Goal: Obtain resource: Download file/media

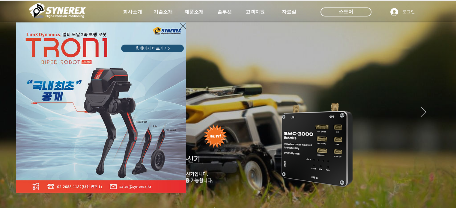
click at [179, 26] on img "LimX Dinamics" at bounding box center [101, 107] width 170 height 171
click at [180, 26] on icon "사이트로 돌아가기" at bounding box center [183, 25] width 6 height 7
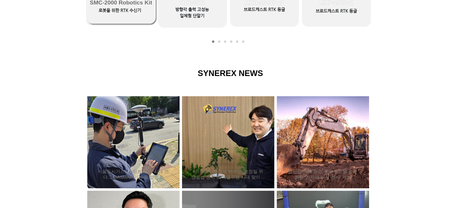
scroll to position [300, 0]
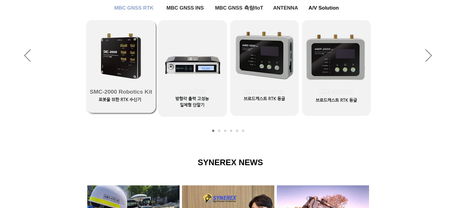
click at [125, 48] on link "SMC-2000 Robotics Kit" at bounding box center [121, 66] width 69 height 93
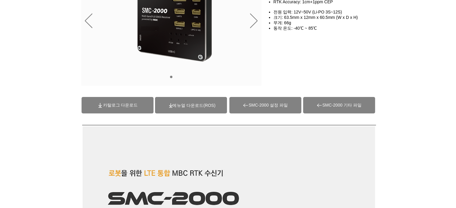
scroll to position [60, 0]
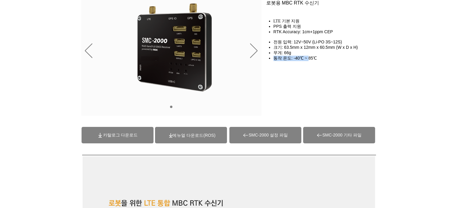
drag, startPoint x: 311, startPoint y: 63, endPoint x: 294, endPoint y: 53, distance: 19.3
click at [294, 54] on ul "크기: 63.5mm x 12mm x 60.5mm (W x D x H) 무게: 66g 동작 온도: -40℃ ~ 85℃" at bounding box center [323, 53] width 111 height 16
click at [294, 50] on span "크기: 63.5mm x 12mm x 60.5mm (W x D x H)" at bounding box center [315, 47] width 85 height 5
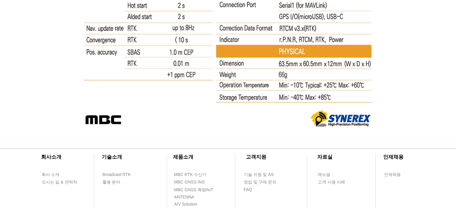
scroll to position [3268, 0]
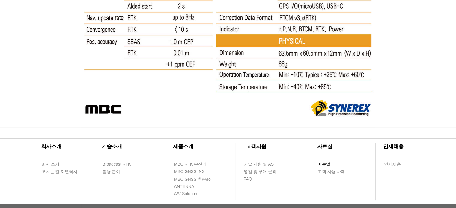
click at [324, 161] on span "매뉴얼" at bounding box center [335, 164] width 34 height 7
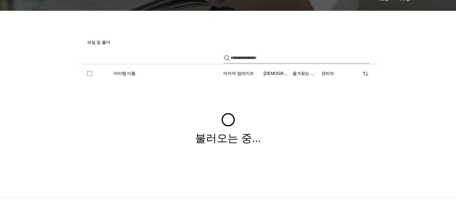
scroll to position [79, 0]
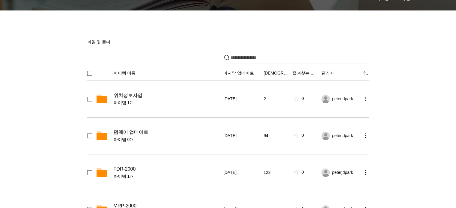
click at [253, 58] on input "파일 공유" at bounding box center [300, 57] width 138 height 11
type input "***"
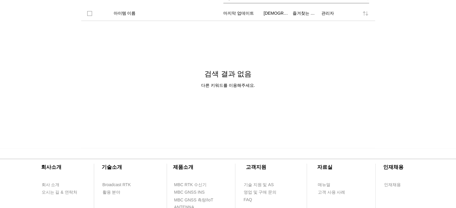
scroll to position [1, 0]
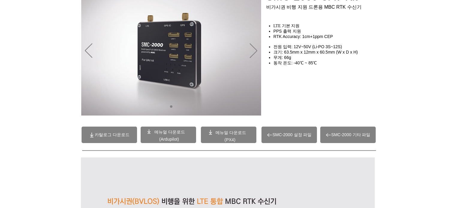
click at [111, 134] on span "카탈로그 다운로드" at bounding box center [112, 135] width 35 height 5
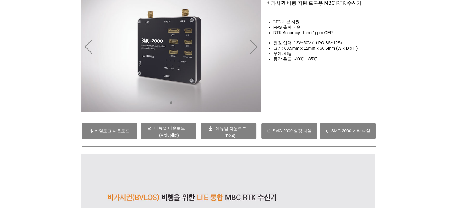
scroll to position [120, 0]
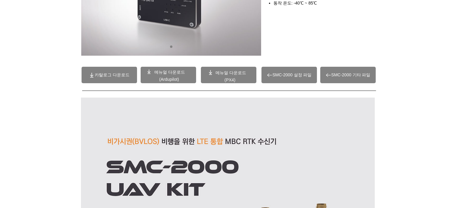
click at [177, 73] on span "메뉴얼 다운로드" at bounding box center [169, 72] width 31 height 5
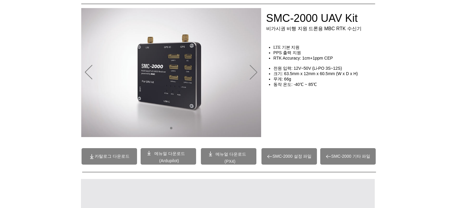
scroll to position [30, 0]
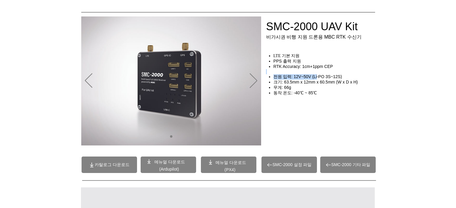
drag, startPoint x: 311, startPoint y: 81, endPoint x: 318, endPoint y: 82, distance: 7.3
click at [318, 82] on div "LTE 기본 지원 PPS 출력 지원 RTK Accuracy: 1cm+1ppm CEP ​ ​ 전원 입력: 12V~50V (Li-PO 3S~12S…" at bounding box center [322, 80] width 113 height 54
click at [318, 79] on span "전원 입력: 12V~50V (Li-PO 3S~12S)" at bounding box center [307, 76] width 69 height 5
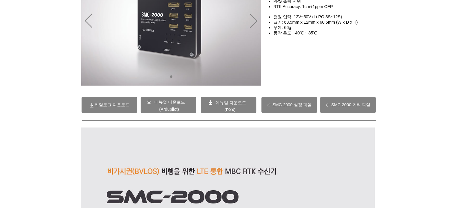
scroll to position [1, 0]
